Goal: Task Accomplishment & Management: Complete application form

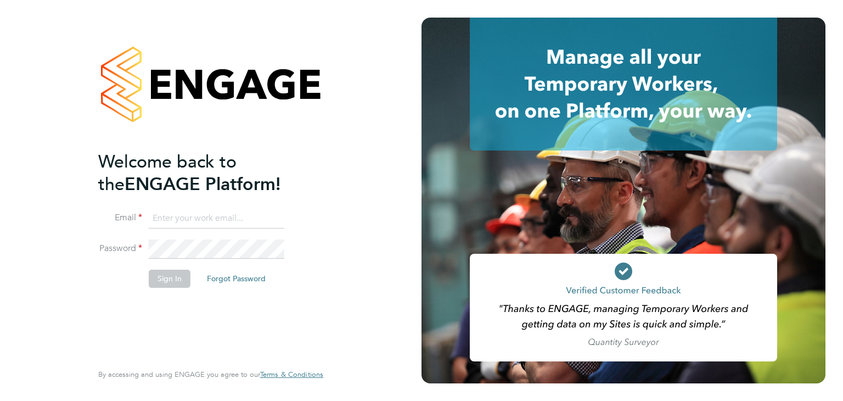
type input "valeria.erdos@citycalling.com"
click at [159, 278] on button "Sign In" at bounding box center [170, 278] width 42 height 18
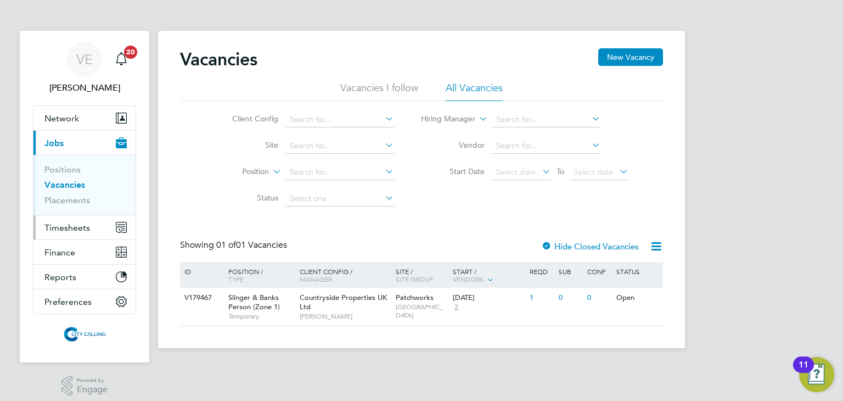
click at [65, 224] on span "Timesheets" at bounding box center [67, 227] width 46 height 10
click at [76, 222] on span "Timesheets" at bounding box center [67, 227] width 46 height 10
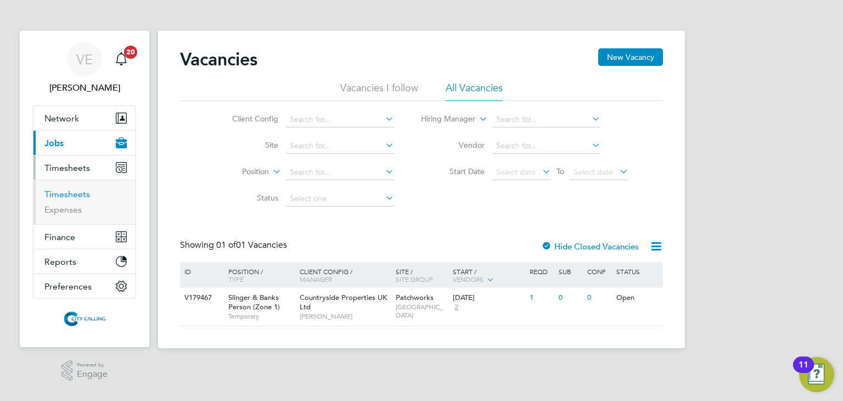
click at [72, 193] on link "Timesheets" at bounding box center [67, 194] width 46 height 10
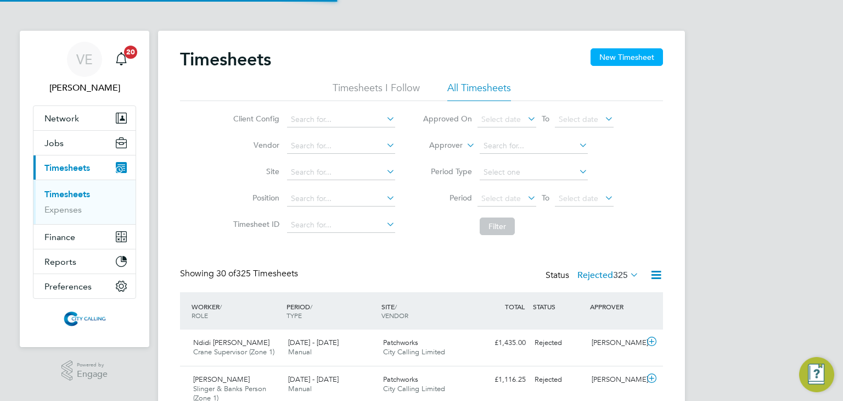
click at [625, 51] on button "New Timesheet" at bounding box center [627, 57] width 72 height 18
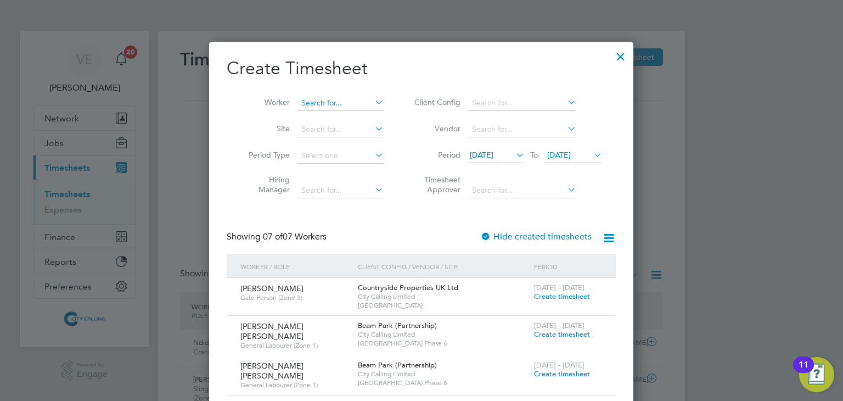
click at [327, 102] on input at bounding box center [340, 103] width 86 height 15
paste input "[PERSON_NAME]"
click at [329, 101] on input "[PERSON_NAME]" at bounding box center [340, 103] width 86 height 15
type input "[PERSON_NAME]"
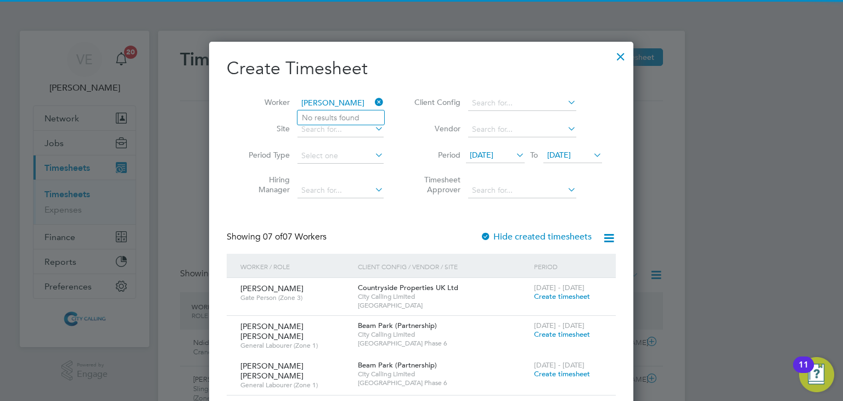
drag, startPoint x: 342, startPoint y: 102, endPoint x: 265, endPoint y: 106, distance: 77.5
click at [265, 106] on li "Worker [PERSON_NAME]" at bounding box center [312, 103] width 171 height 26
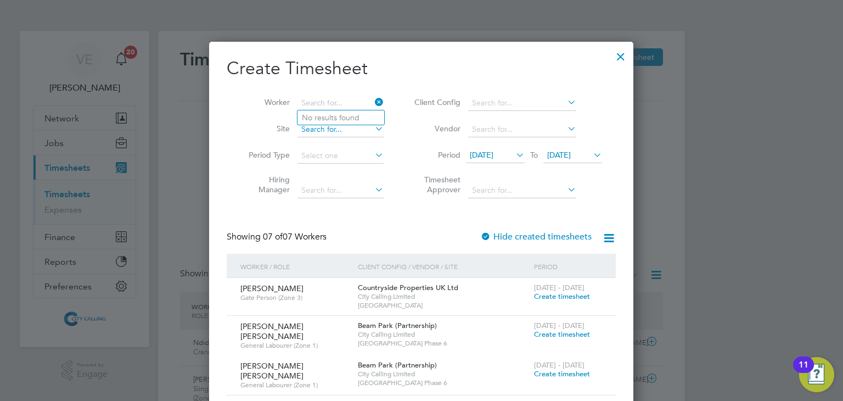
paste input "[PERSON_NAME]"
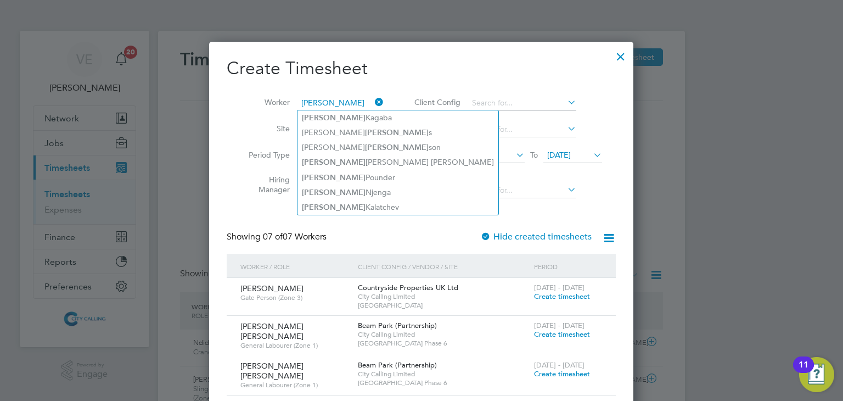
type input "[PERSON_NAME]"
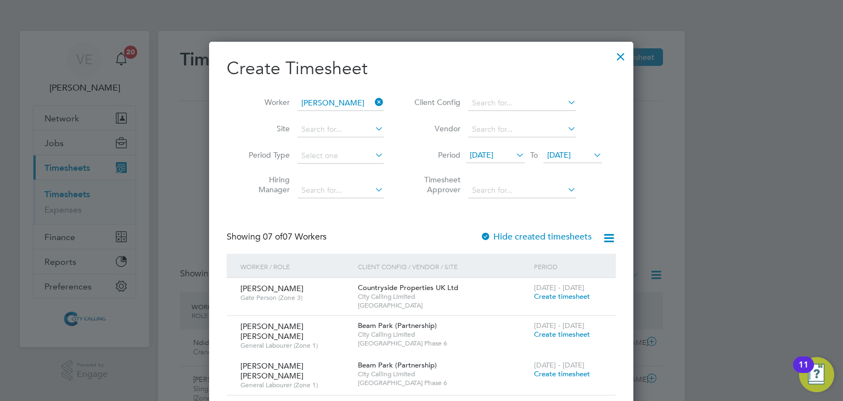
click at [383, 71] on h2 "Create Timesheet" at bounding box center [421, 68] width 389 height 23
click at [491, 154] on span "[DATE]" at bounding box center [482, 155] width 24 height 10
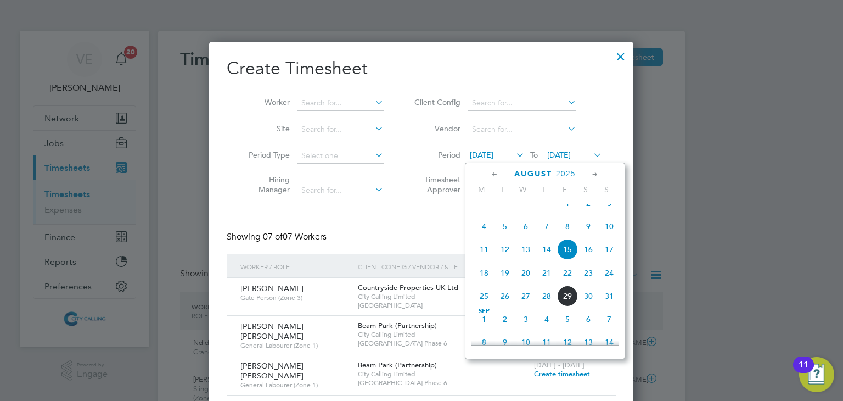
click at [482, 237] on span "4" at bounding box center [484, 226] width 21 height 21
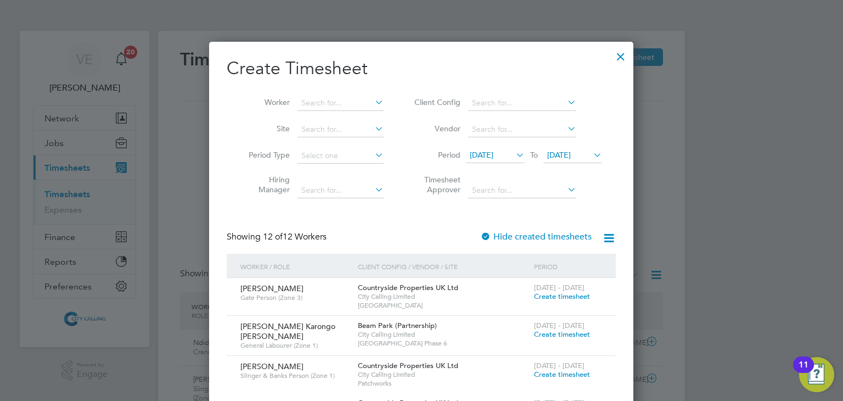
click at [620, 58] on div at bounding box center [621, 54] width 20 height 20
click at [621, 55] on div at bounding box center [621, 54] width 20 height 20
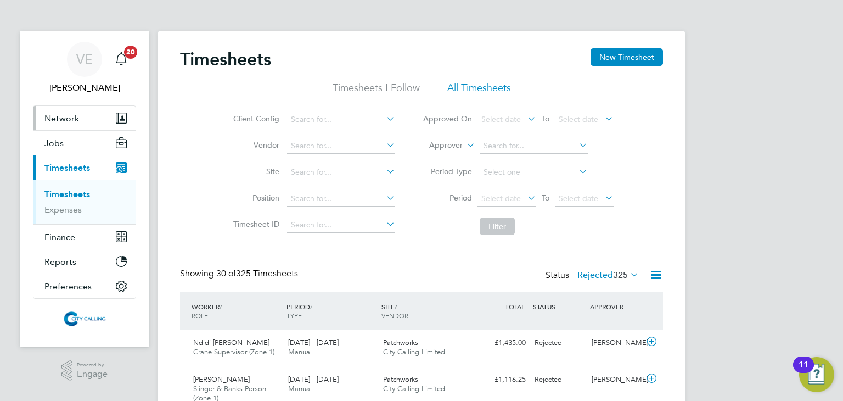
click at [97, 121] on button "Network" at bounding box center [84, 118] width 102 height 24
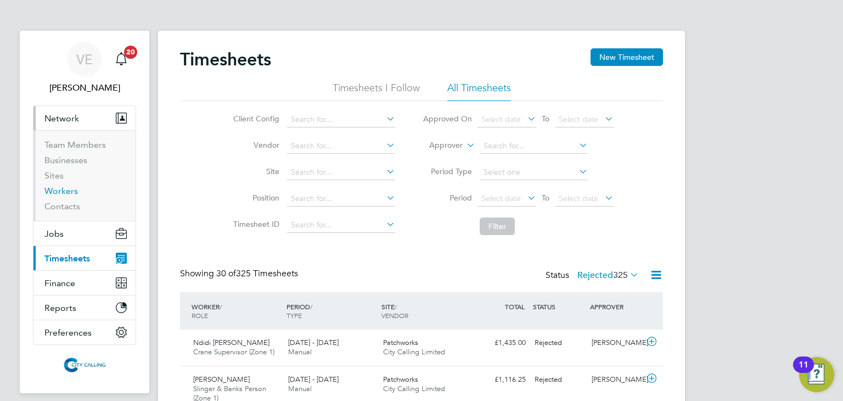
click at [69, 192] on link "Workers" at bounding box center [60, 191] width 33 height 10
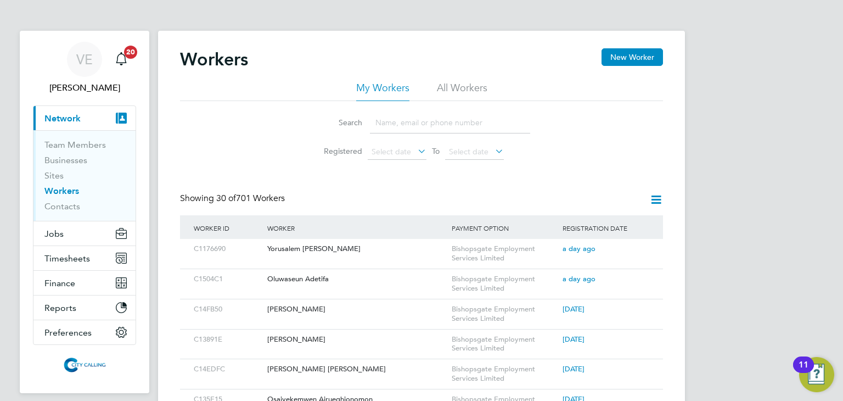
click at [402, 126] on input at bounding box center [450, 122] width 160 height 21
paste input "[PERSON_NAME]"
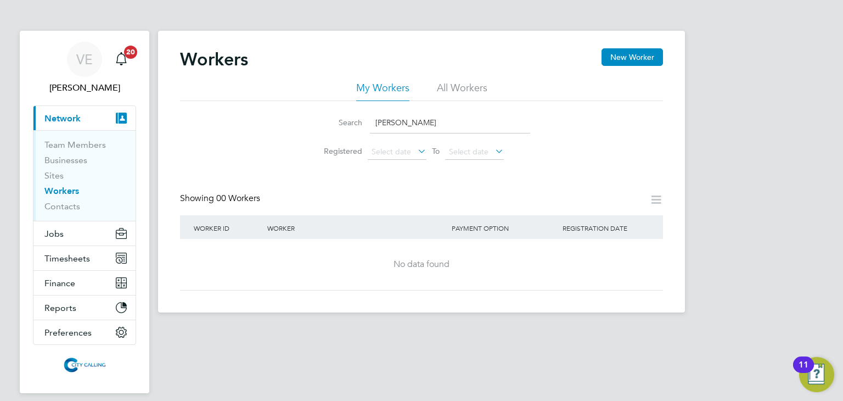
drag, startPoint x: 403, startPoint y: 123, endPoint x: 478, endPoint y: 122, distance: 75.2
click at [478, 122] on input "[PERSON_NAME]" at bounding box center [450, 122] width 160 height 21
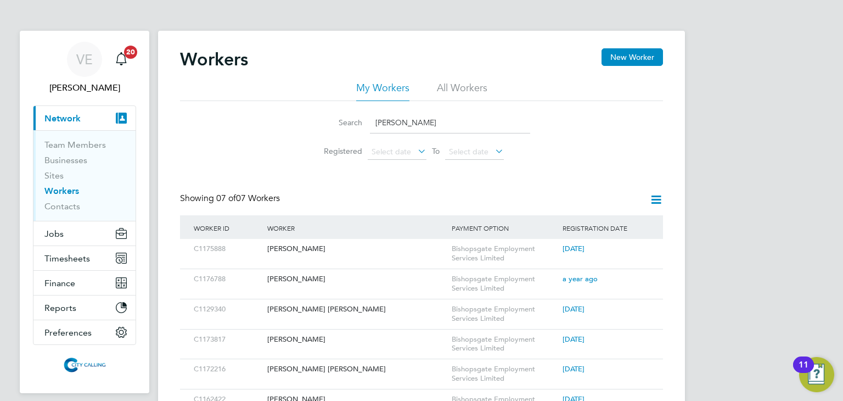
drag, startPoint x: 405, startPoint y: 122, endPoint x: 310, endPoint y: 122, distance: 95.5
click at [310, 122] on li "Search [PERSON_NAME]" at bounding box center [421, 122] width 245 height 32
paste input "07456443894"
type input "07456443894"
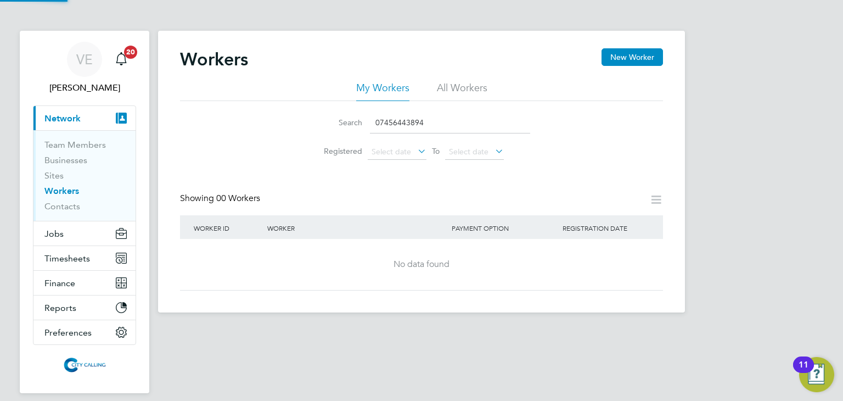
drag, startPoint x: 428, startPoint y: 122, endPoint x: 252, endPoint y: 122, distance: 176.2
click at [252, 122] on div "Search 07456443894 Registered Select date To Select date" at bounding box center [421, 133] width 483 height 64
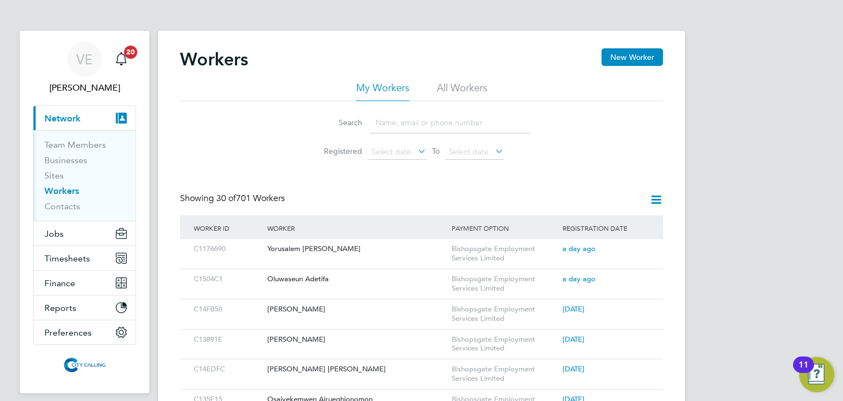
paste input "[PERSON_NAME]"
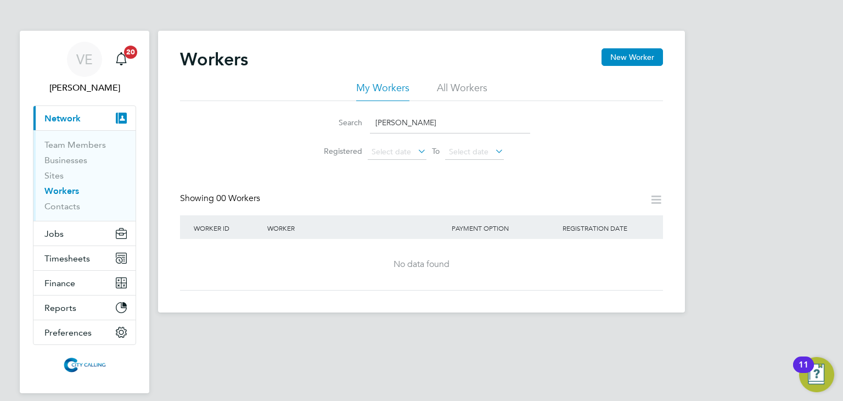
type input "[PERSON_NAME]"
click at [78, 69] on div "VE" at bounding box center [84, 59] width 35 height 35
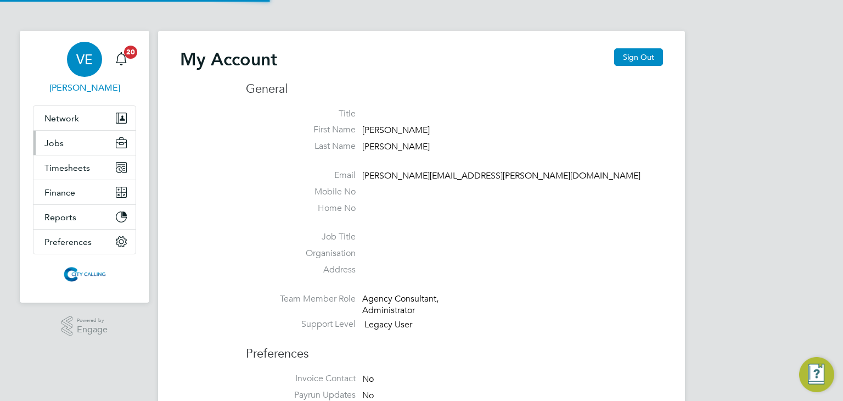
type input "[PERSON_NAME][EMAIL_ADDRESS][PERSON_NAME][DOMAIN_NAME]"
click at [75, 123] on span "Network" at bounding box center [61, 118] width 35 height 10
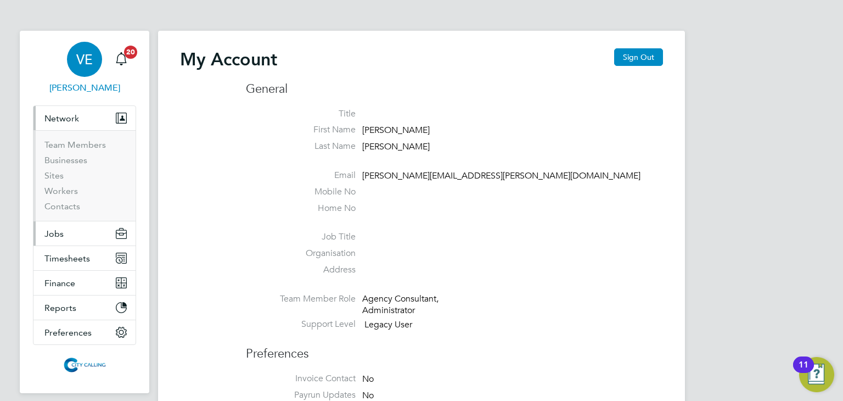
click at [80, 232] on button "Jobs" at bounding box center [84, 233] width 102 height 24
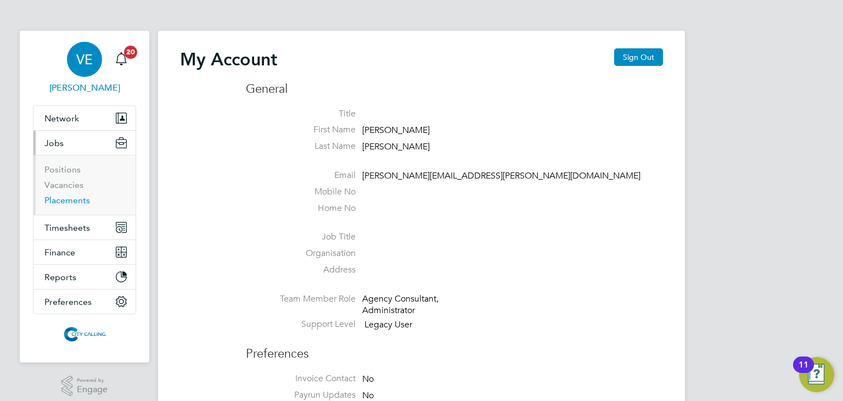
click at [81, 196] on link "Placements" at bounding box center [67, 200] width 46 height 10
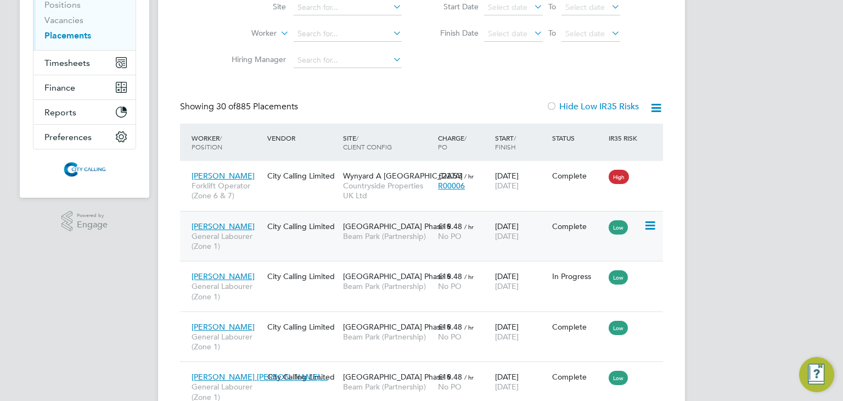
scroll to position [5, 5]
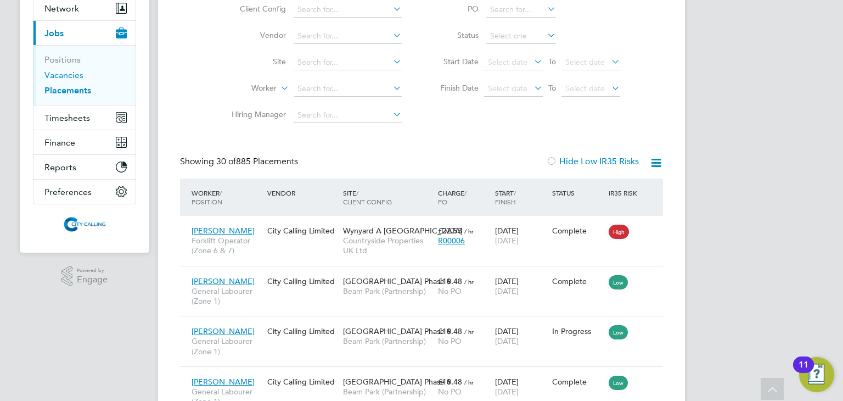
click at [68, 78] on link "Vacancies" at bounding box center [63, 75] width 39 height 10
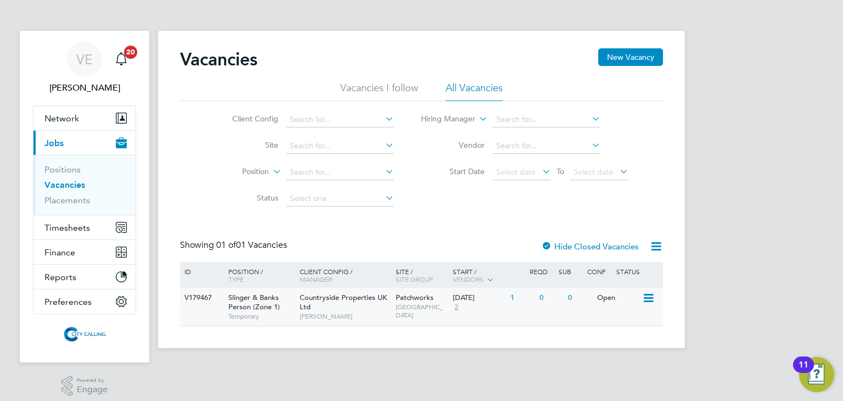
click at [254, 302] on span "Slinger & Banks Person (Zone 1)" at bounding box center [254, 302] width 52 height 19
click at [58, 223] on span "Timesheets" at bounding box center [67, 227] width 46 height 10
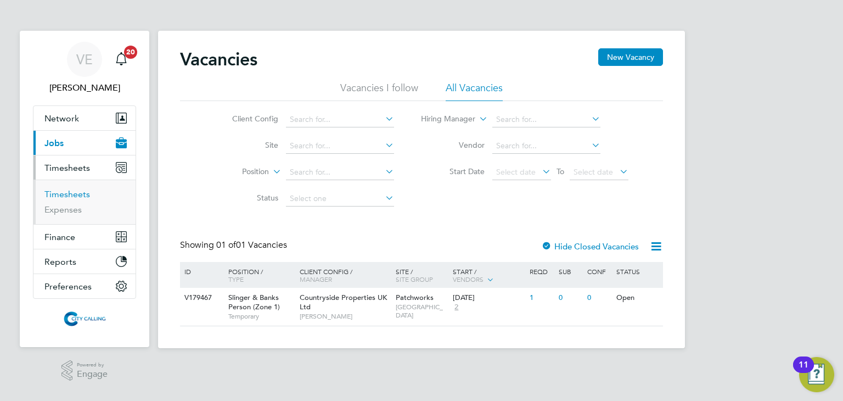
click at [61, 196] on link "Timesheets" at bounding box center [67, 194] width 46 height 10
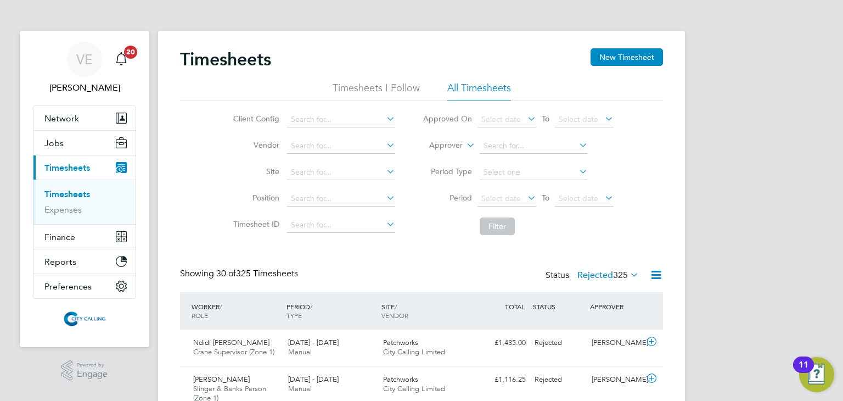
scroll to position [37, 96]
click at [636, 51] on button "New Timesheet" at bounding box center [627, 57] width 72 height 18
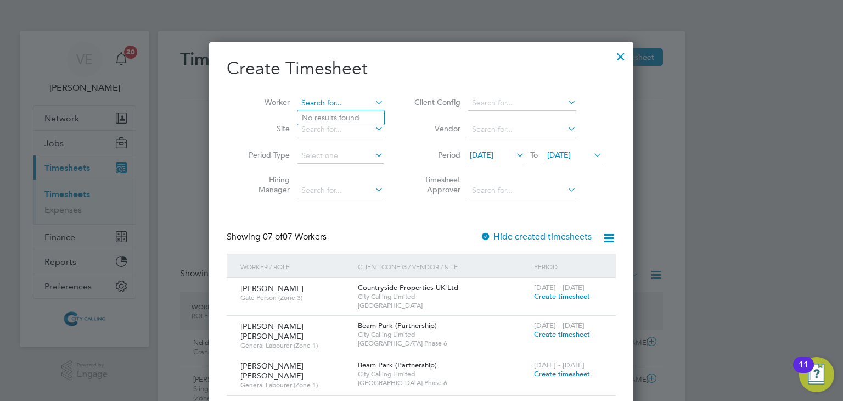
click at [304, 106] on input at bounding box center [340, 103] width 86 height 15
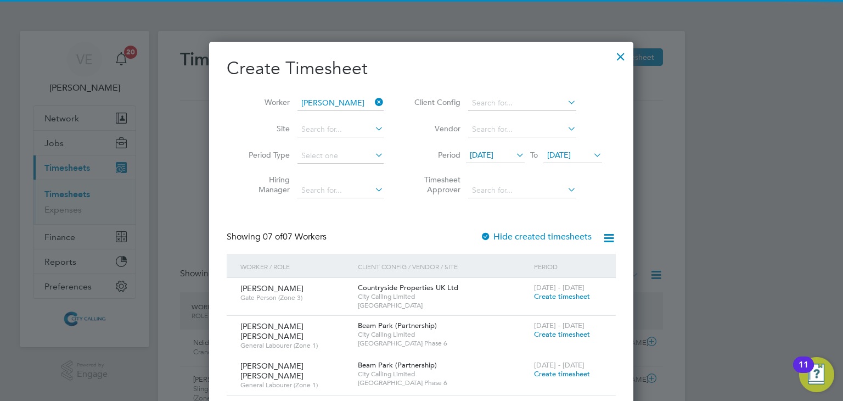
click at [345, 118] on li "[PERSON_NAME]" at bounding box center [365, 117] width 136 height 15
type input "[PERSON_NAME]"
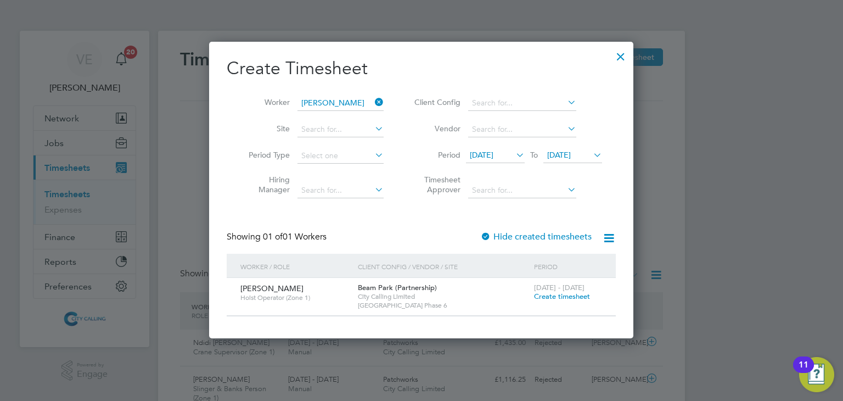
click at [553, 299] on span "Create timesheet" at bounding box center [562, 295] width 56 height 9
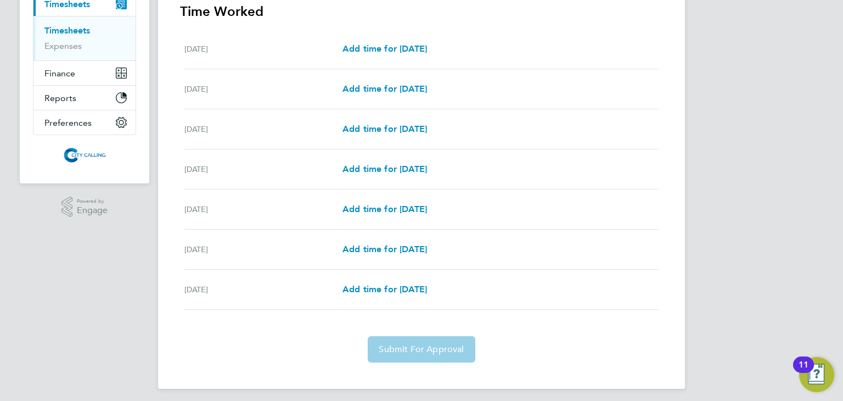
click at [542, 361] on div "Submit For Approval" at bounding box center [421, 349] width 483 height 26
click at [753, 273] on div "VE [PERSON_NAME] Notifications 20 Applications: Network Team Members Businesses…" at bounding box center [421, 121] width 843 height 570
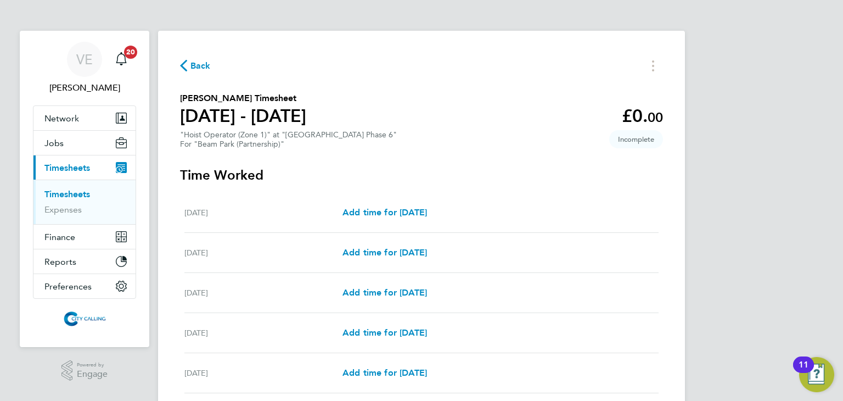
click at [197, 66] on span "Back" at bounding box center [200, 65] width 20 height 13
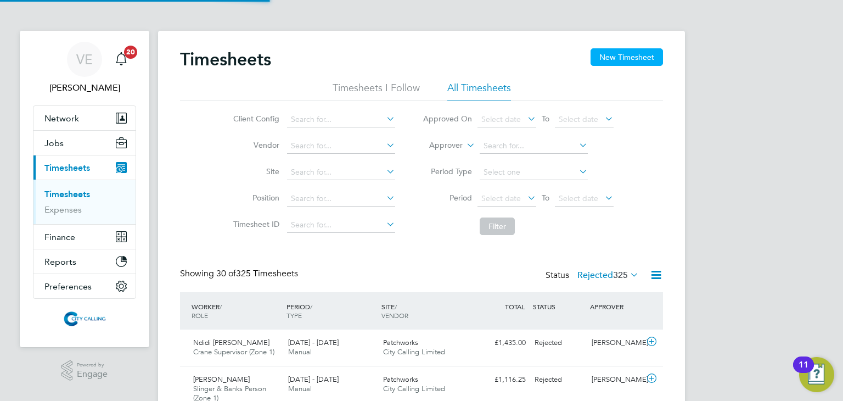
click at [617, 63] on button "New Timesheet" at bounding box center [627, 57] width 72 height 18
click at [616, 57] on div at bounding box center [621, 54] width 20 height 20
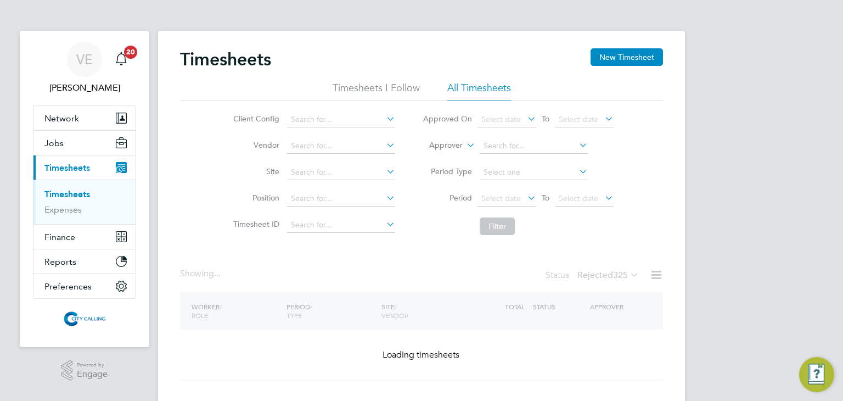
click at [330, 100] on input at bounding box center [340, 103] width 86 height 15
type input "j"
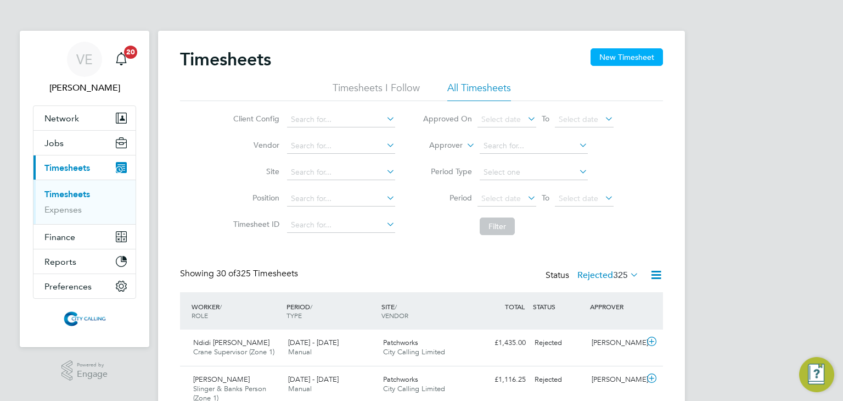
click at [656, 54] on button "New Timesheet" at bounding box center [627, 57] width 72 height 18
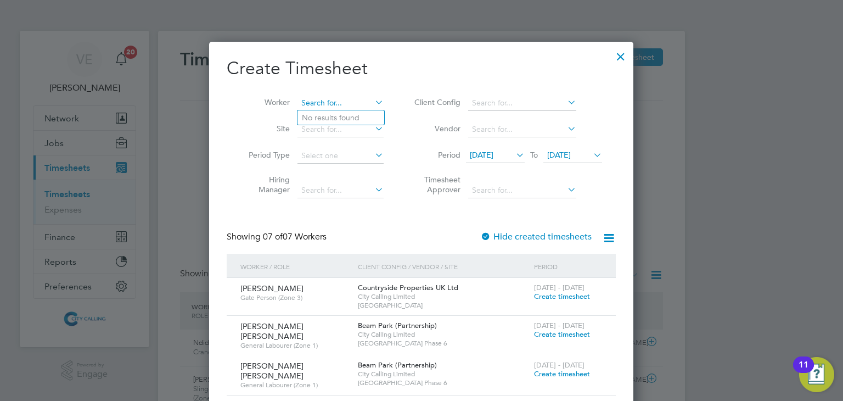
click at [323, 104] on input at bounding box center [340, 103] width 86 height 15
click at [332, 117] on li "[PERSON_NAME]" at bounding box center [365, 117] width 136 height 15
type input "[PERSON_NAME]"
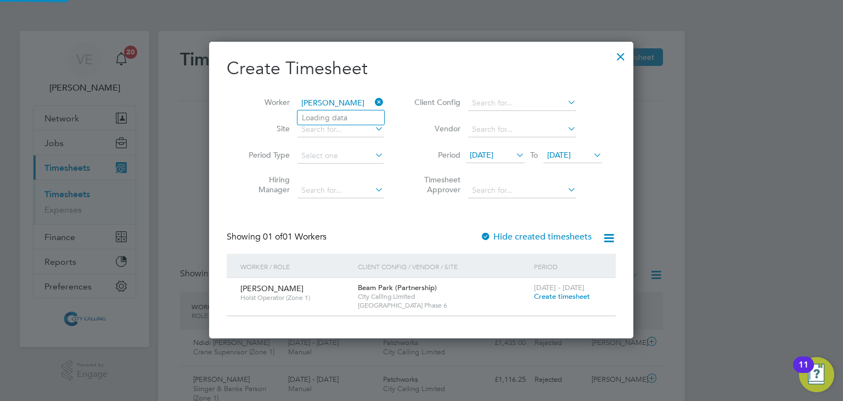
click at [493, 156] on span "[DATE]" at bounding box center [482, 155] width 24 height 10
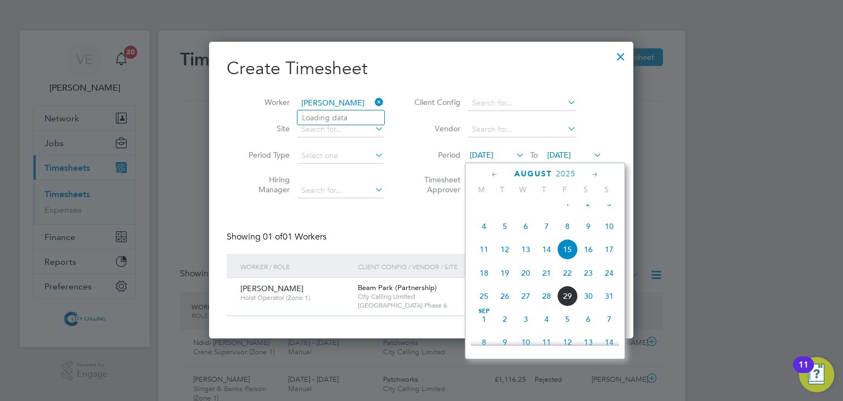
click at [481, 233] on span "4" at bounding box center [484, 226] width 21 height 21
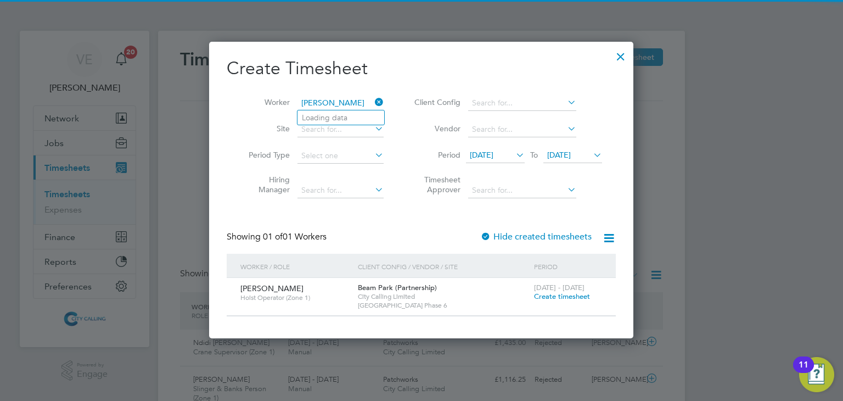
click at [571, 156] on span "[DATE]" at bounding box center [559, 155] width 24 height 10
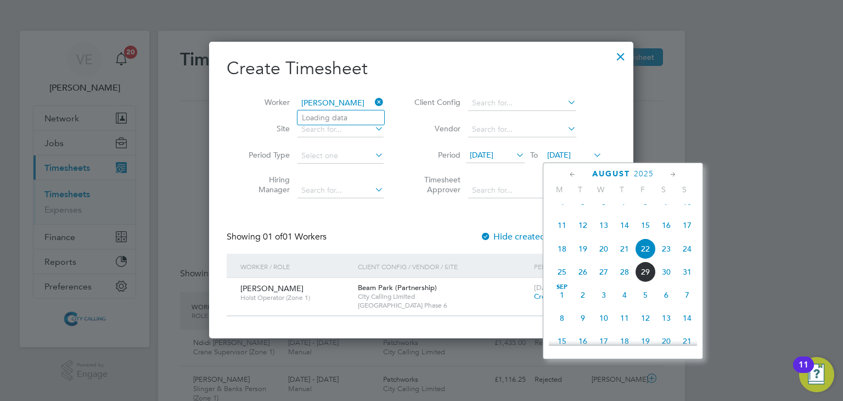
click at [691, 259] on span "24" at bounding box center [687, 248] width 21 height 21
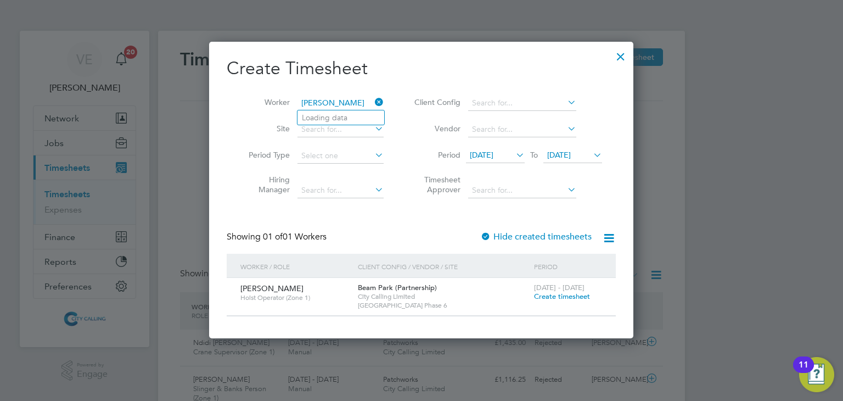
click at [542, 234] on label "Hide created timesheets" at bounding box center [535, 236] width 111 height 11
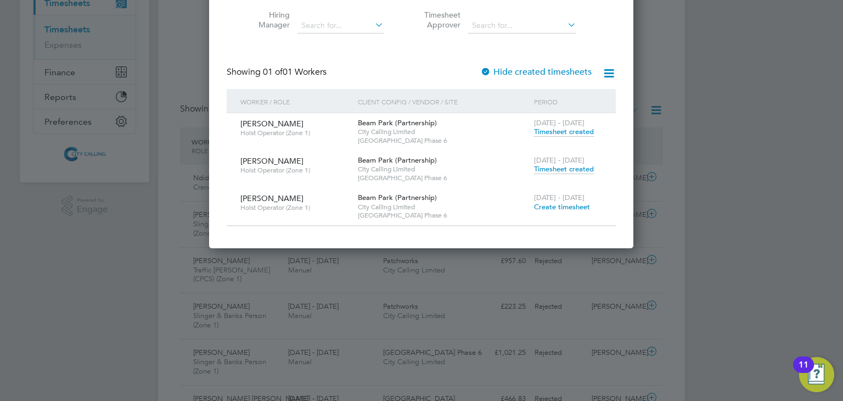
click at [553, 167] on span "Timesheet created" at bounding box center [564, 169] width 60 height 10
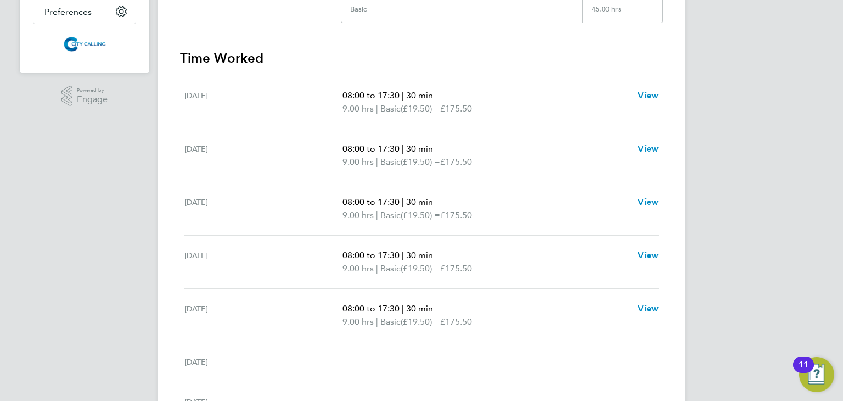
drag, startPoint x: 418, startPoint y: 284, endPoint x: 375, endPoint y: 228, distance: 70.5
click at [375, 228] on ul "[DATE] 08:00 to 17:30 | 30 min 9.00 hrs | Basic (£19.50) = £175.50 View [DATE] …" at bounding box center [421, 249] width 483 height 346
click at [308, 267] on div "[DATE]" at bounding box center [263, 262] width 158 height 26
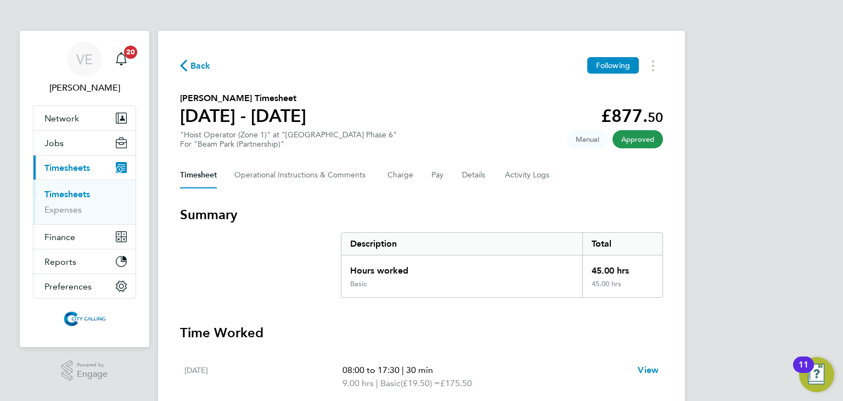
click at [193, 60] on span "Back" at bounding box center [200, 65] width 20 height 13
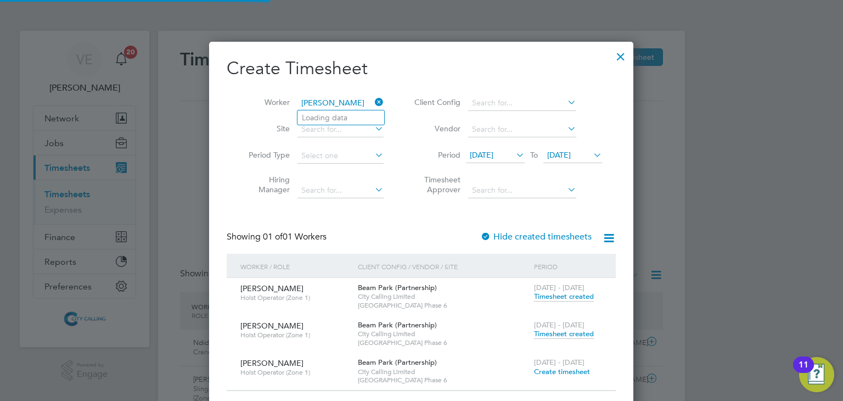
click at [558, 367] on span "Create timesheet" at bounding box center [562, 371] width 56 height 9
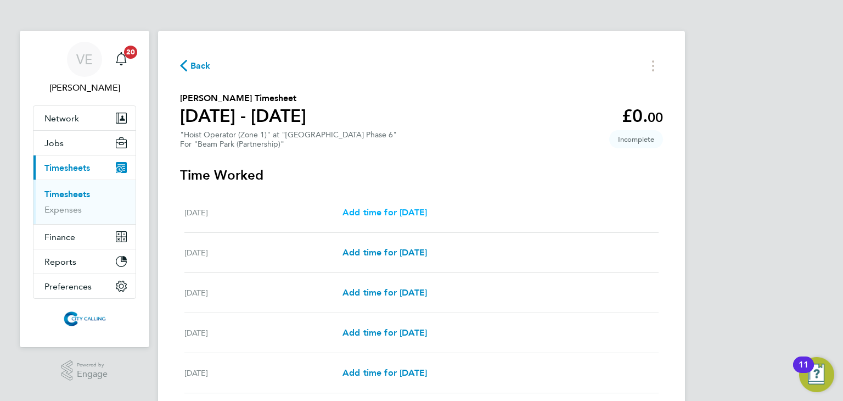
click at [427, 212] on span "Add time for [DATE]" at bounding box center [384, 212] width 85 height 10
select select "30"
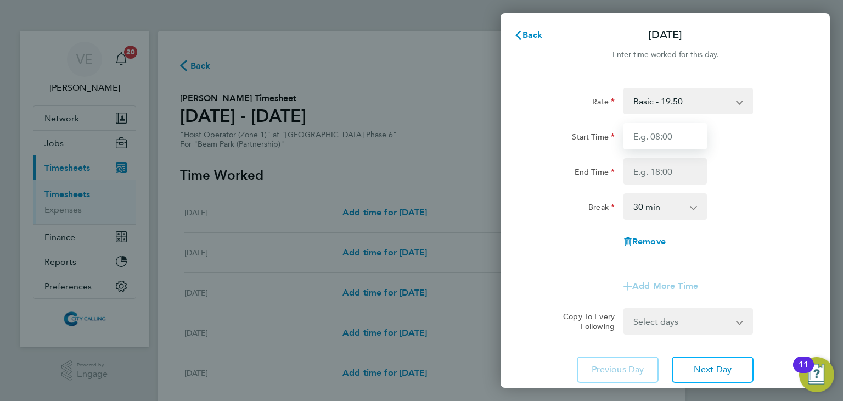
click at [652, 133] on input "Start Time" at bounding box center [665, 136] width 83 height 26
type input "07:30"
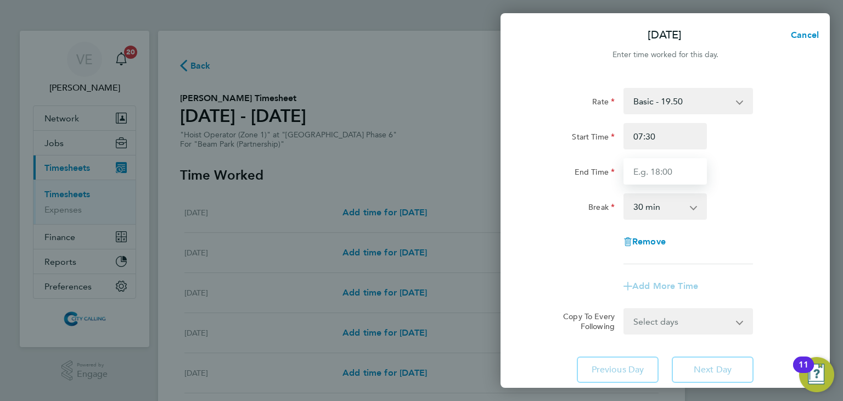
click at [654, 168] on input "End Time" at bounding box center [665, 171] width 83 height 26
type input "17:00"
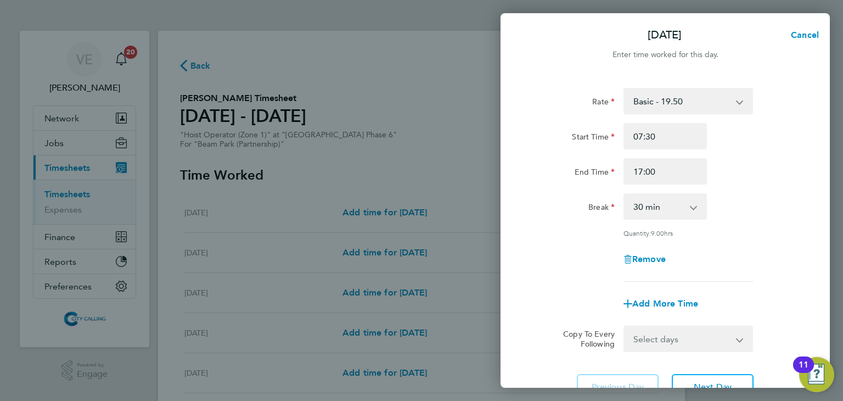
click at [714, 216] on div "Break 0 min 15 min 30 min 45 min 60 min 75 min 90 min" at bounding box center [665, 206] width 277 height 26
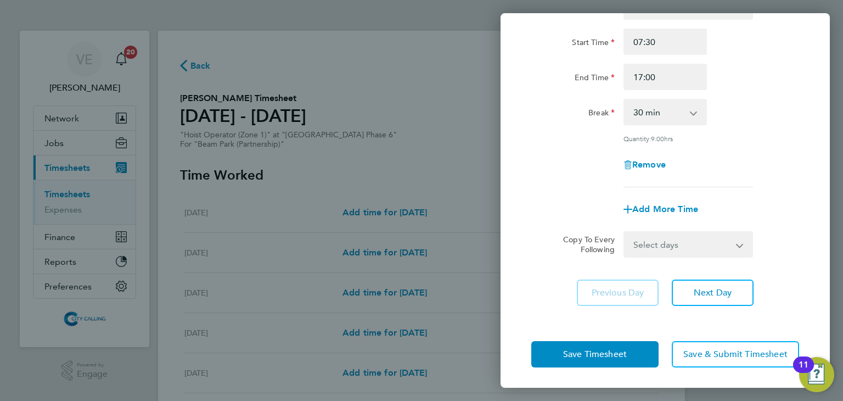
click at [677, 234] on select "Select days Day Weekday (Mon-Fri) Weekend (Sat-Sun) [DATE] [DATE] [DATE] [DATE]…" at bounding box center [682, 244] width 115 height 24
select select "WEEKDAY"
click at [625, 232] on select "Select days Day Weekday (Mon-Fri) Weekend (Sat-Sun) [DATE] [DATE] [DATE] [DATE]…" at bounding box center [682, 244] width 115 height 24
select select "[DATE]"
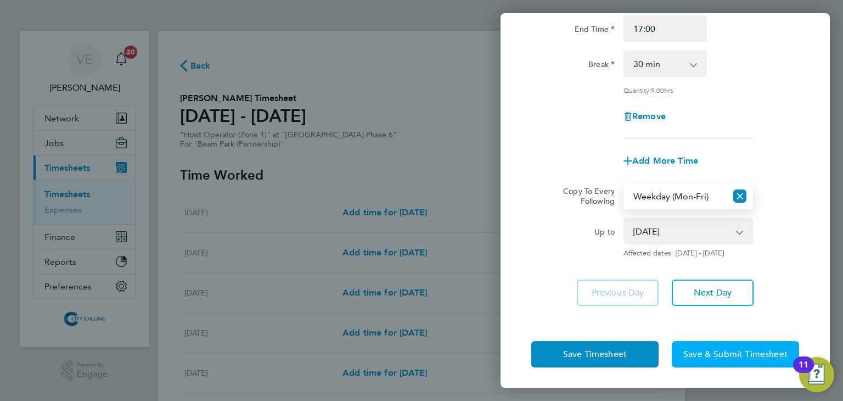
click at [706, 353] on span "Save & Submit Timesheet" at bounding box center [735, 354] width 104 height 11
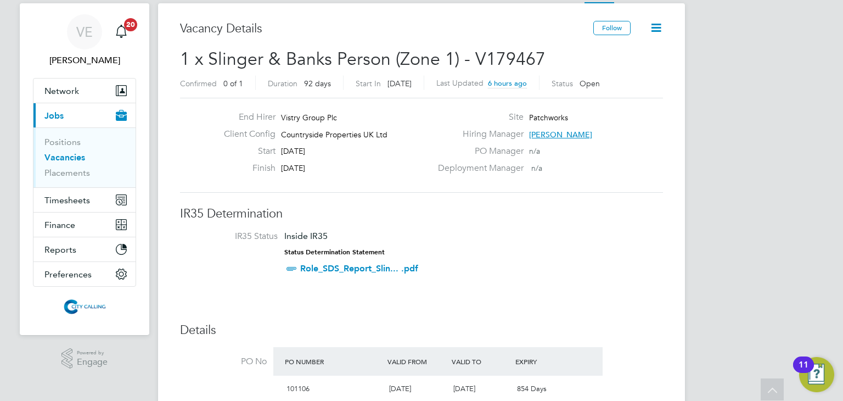
scroll to position [8, 0]
